Goal: Information Seeking & Learning: Find specific fact

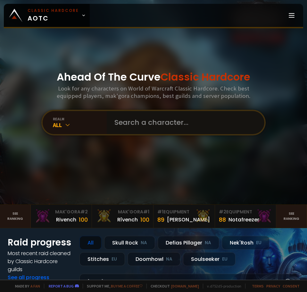
click at [134, 121] on input "text" at bounding box center [184, 122] width 146 height 23
type input "rodmoo"
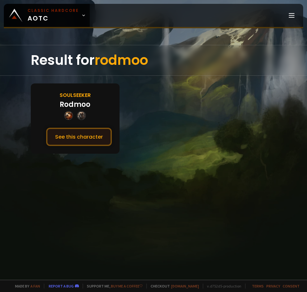
click at [84, 138] on button "See this character" at bounding box center [79, 137] width 66 height 18
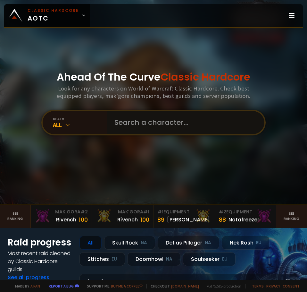
click at [144, 123] on input "text" at bounding box center [184, 122] width 146 height 23
type input "lucidaoe"
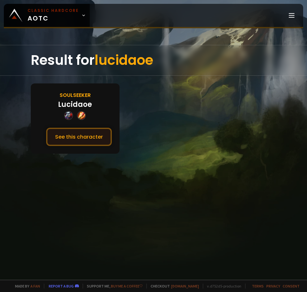
click at [83, 137] on button "See this character" at bounding box center [79, 137] width 66 height 18
